Goal: Task Accomplishment & Management: Manage account settings

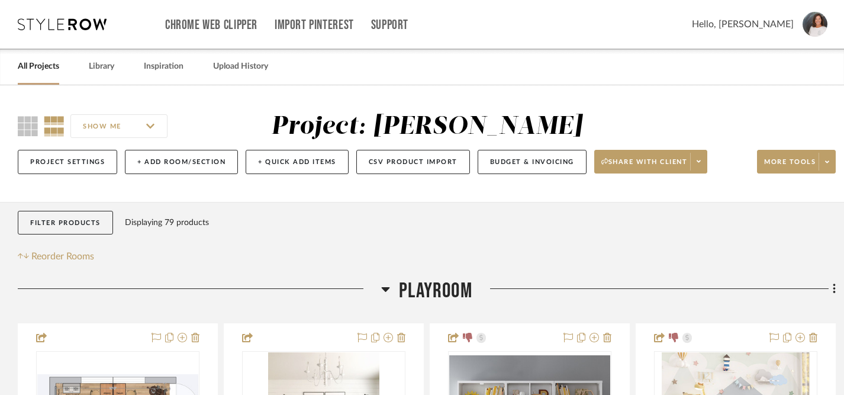
click at [53, 64] on link "All Projects" at bounding box center [38, 67] width 41 height 16
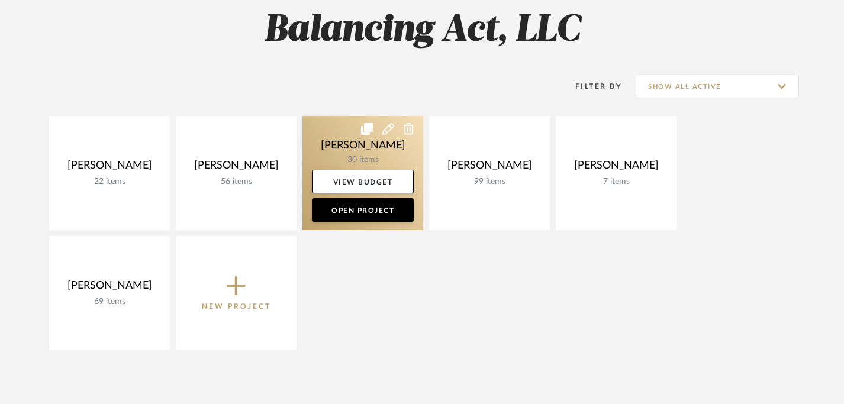
scroll to position [185, 0]
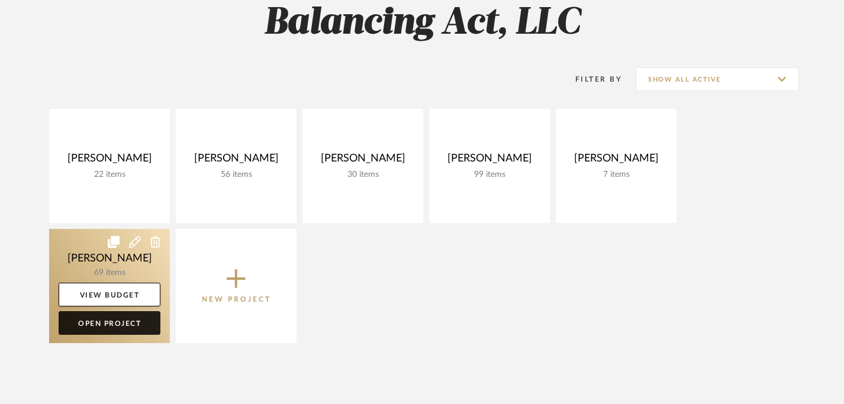
click at [114, 322] on link "Open Project" at bounding box center [110, 323] width 102 height 24
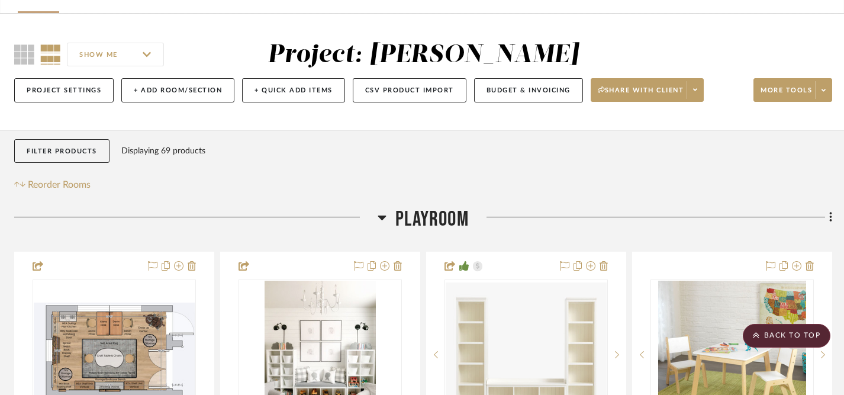
scroll to position [0, 4]
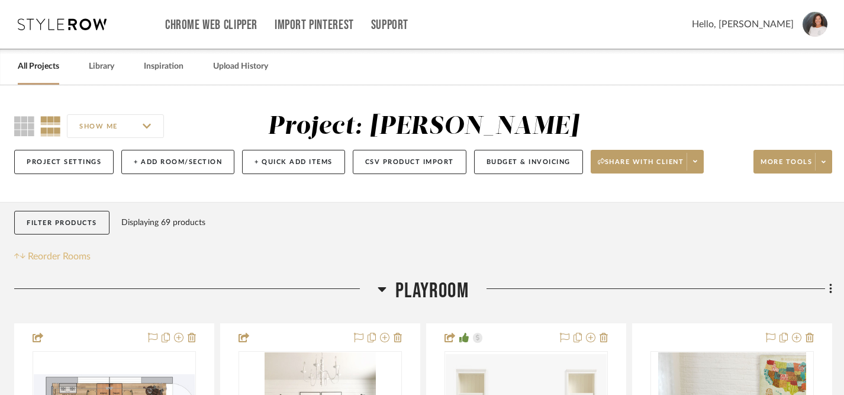
click at [79, 259] on span "Reorder Rooms" at bounding box center [59, 256] width 63 height 14
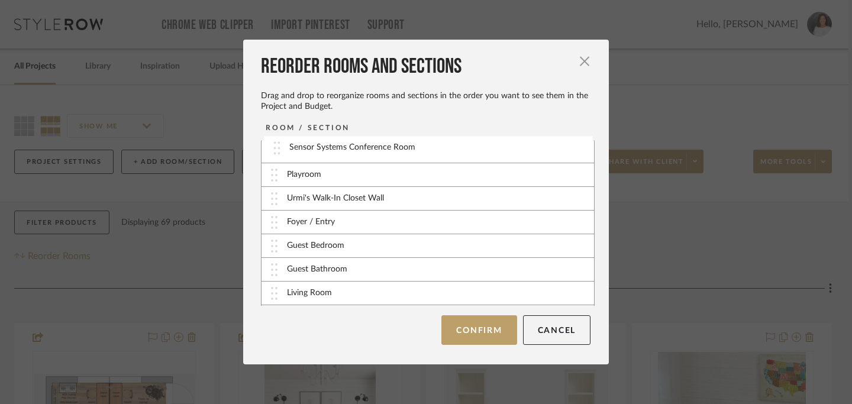
scroll to position [0, 0]
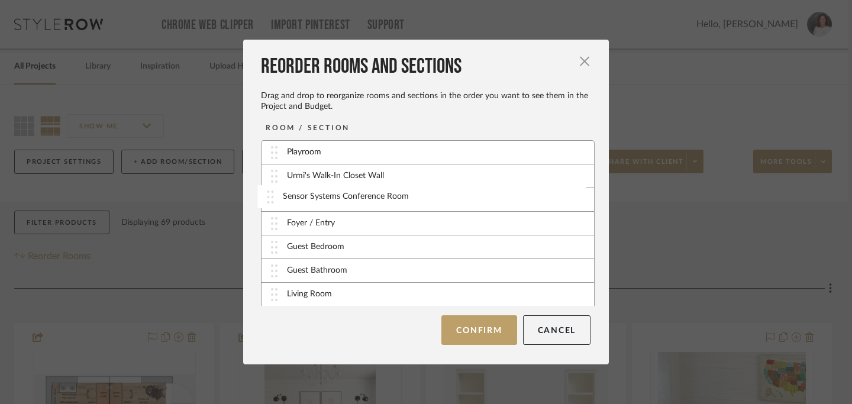
drag, startPoint x: 269, startPoint y: 295, endPoint x: 269, endPoint y: 198, distance: 97.7
click at [479, 327] on button "Confirm" at bounding box center [479, 331] width 75 height 30
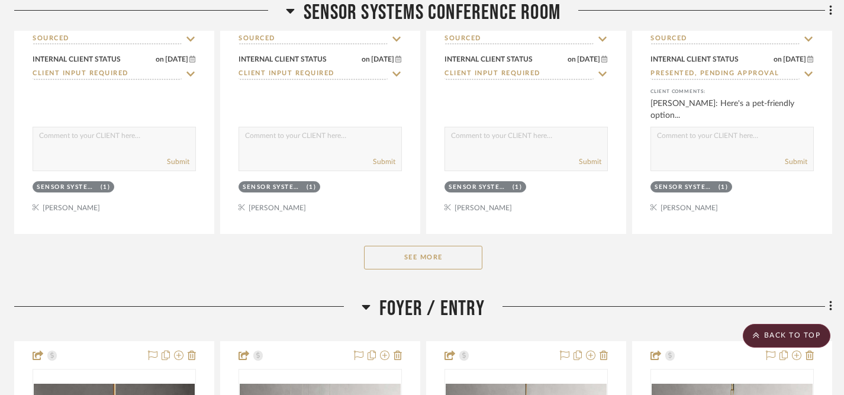
scroll to position [1814, 4]
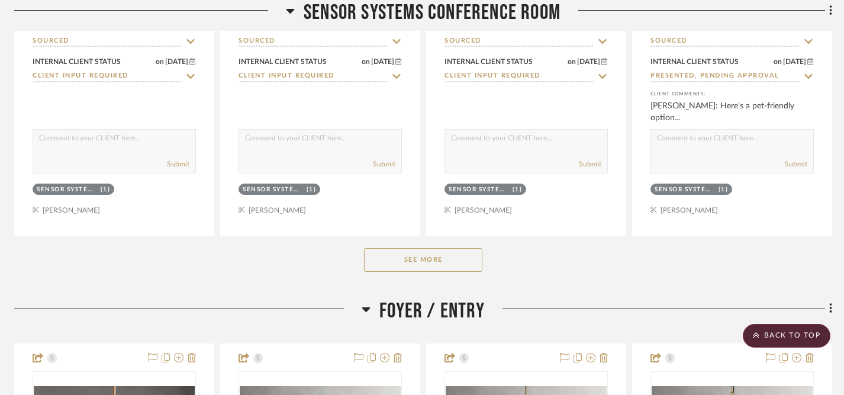
click at [417, 259] on button "See More" at bounding box center [423, 260] width 118 height 24
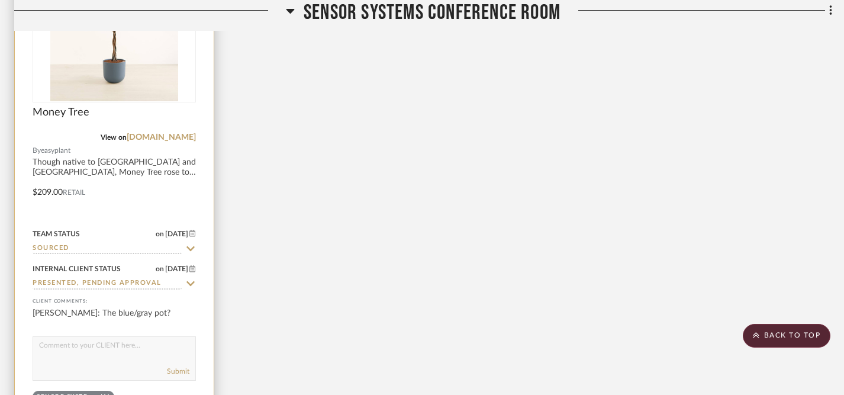
scroll to position [2134, 4]
click at [137, 346] on textarea at bounding box center [114, 346] width 162 height 22
type textarea "Yes, I like that with your other selections!"
click at [180, 368] on button "Submit" at bounding box center [178, 369] width 22 height 11
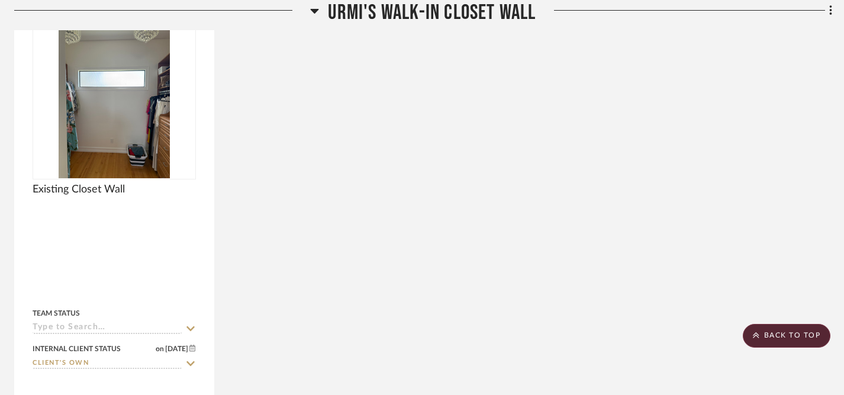
scroll to position [852, 4]
